Goal: Task Accomplishment & Management: Manage account settings

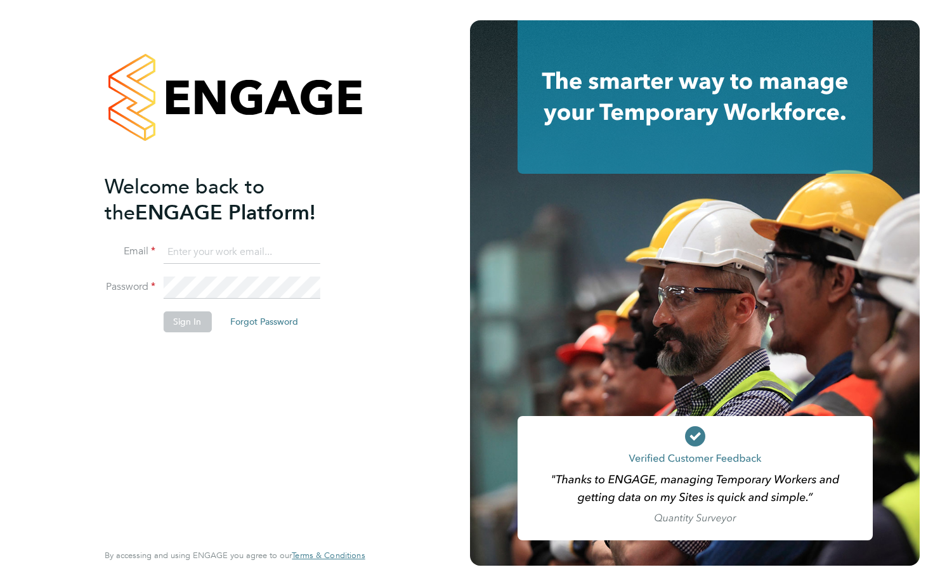
type input "[PERSON_NAME][EMAIL_ADDRESS][PERSON_NAME][DOMAIN_NAME]"
click at [181, 325] on button "Sign In" at bounding box center [187, 321] width 48 height 20
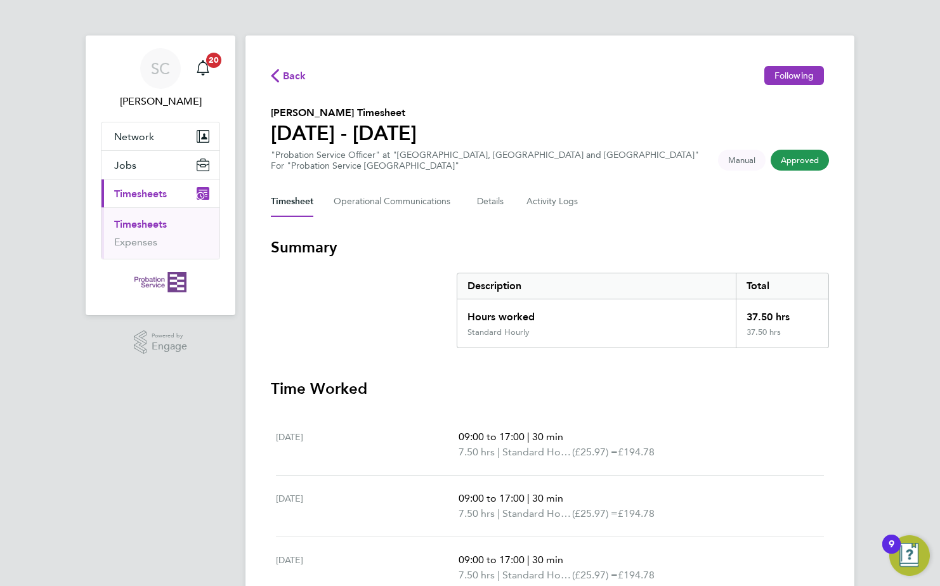
click at [883, 223] on div "SC Sharon Clarke Notifications 20 Applications: Network Sites Jobs Placements C…" at bounding box center [470, 432] width 940 height 865
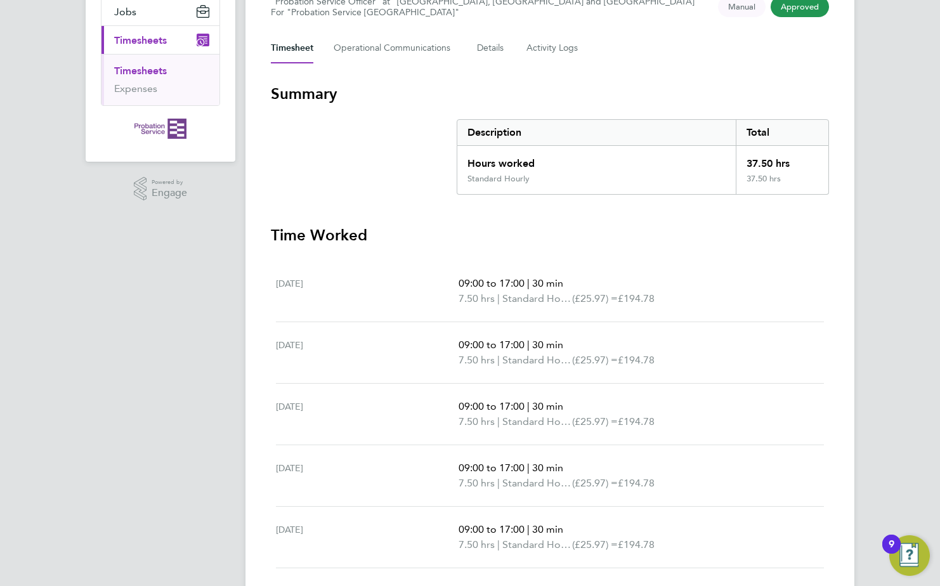
scroll to position [279, 0]
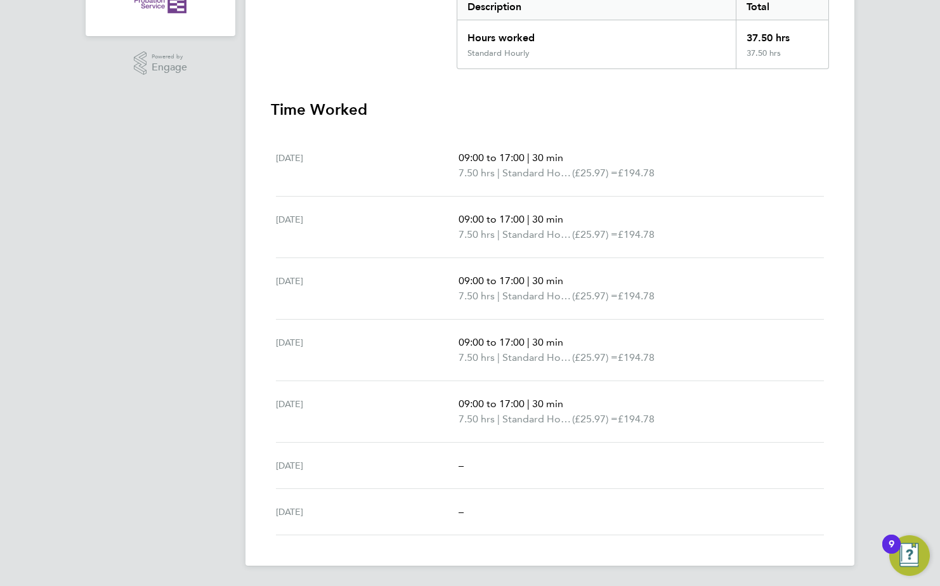
drag, startPoint x: 831, startPoint y: 258, endPoint x: 804, endPoint y: 619, distance: 362.0
click at [804, 586] on html "SC Sharon Clarke Notifications 20 Applications: Network Sites Jobs Placements C…" at bounding box center [470, 153] width 940 height 865
drag, startPoint x: 804, startPoint y: 619, endPoint x: 896, endPoint y: 436, distance: 204.3
click at [896, 436] on div "SC Sharon Clarke Notifications 20 Applications: Network Sites Jobs Placements C…" at bounding box center [470, 153] width 940 height 865
